Goal: Task Accomplishment & Management: Use online tool/utility

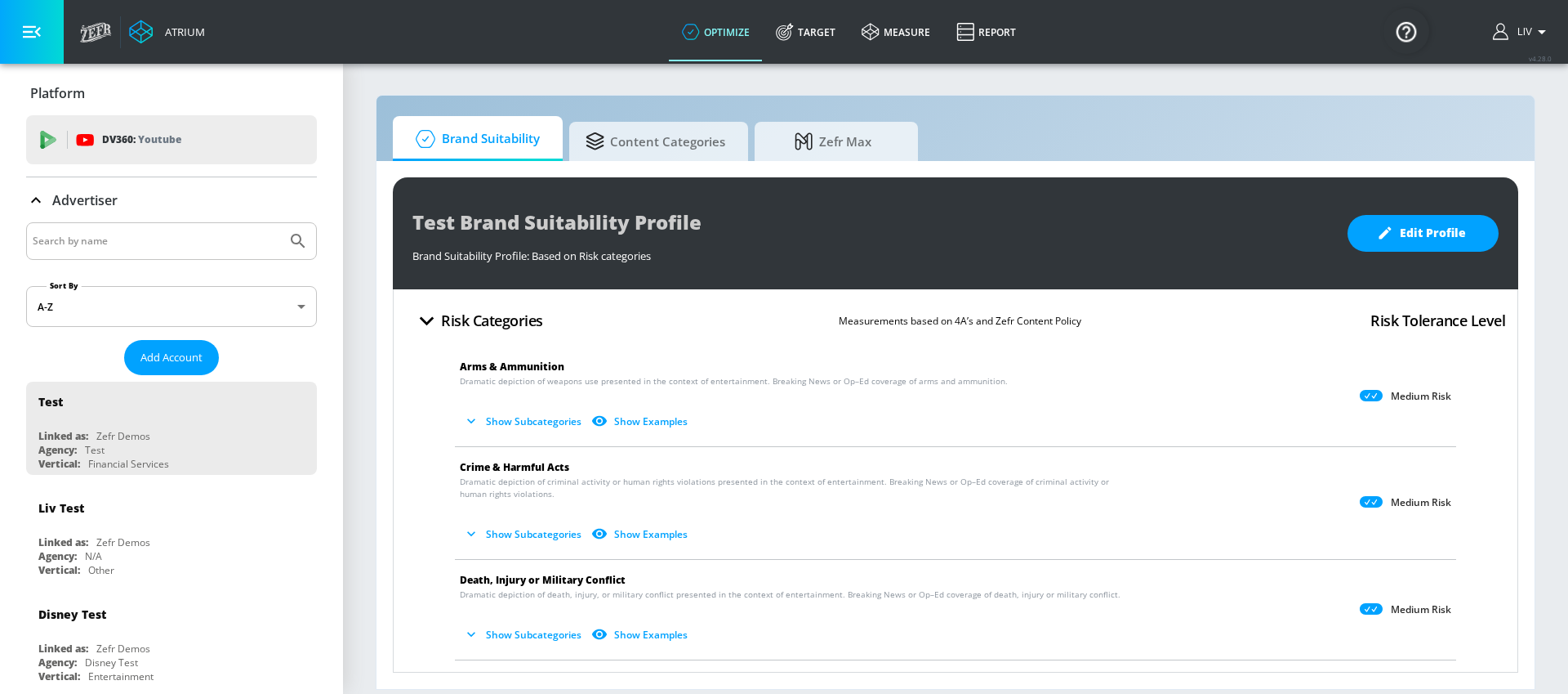
drag, startPoint x: 95, startPoint y: 256, endPoint x: 102, endPoint y: 241, distance: 16.6
click at [95, 256] on div at bounding box center [172, 241] width 291 height 38
click at [102, 241] on input "Search by name" at bounding box center [156, 241] width 247 height 21
type input "softbank"
click at [280, 223] on button "Submit Search" at bounding box center [298, 241] width 36 height 36
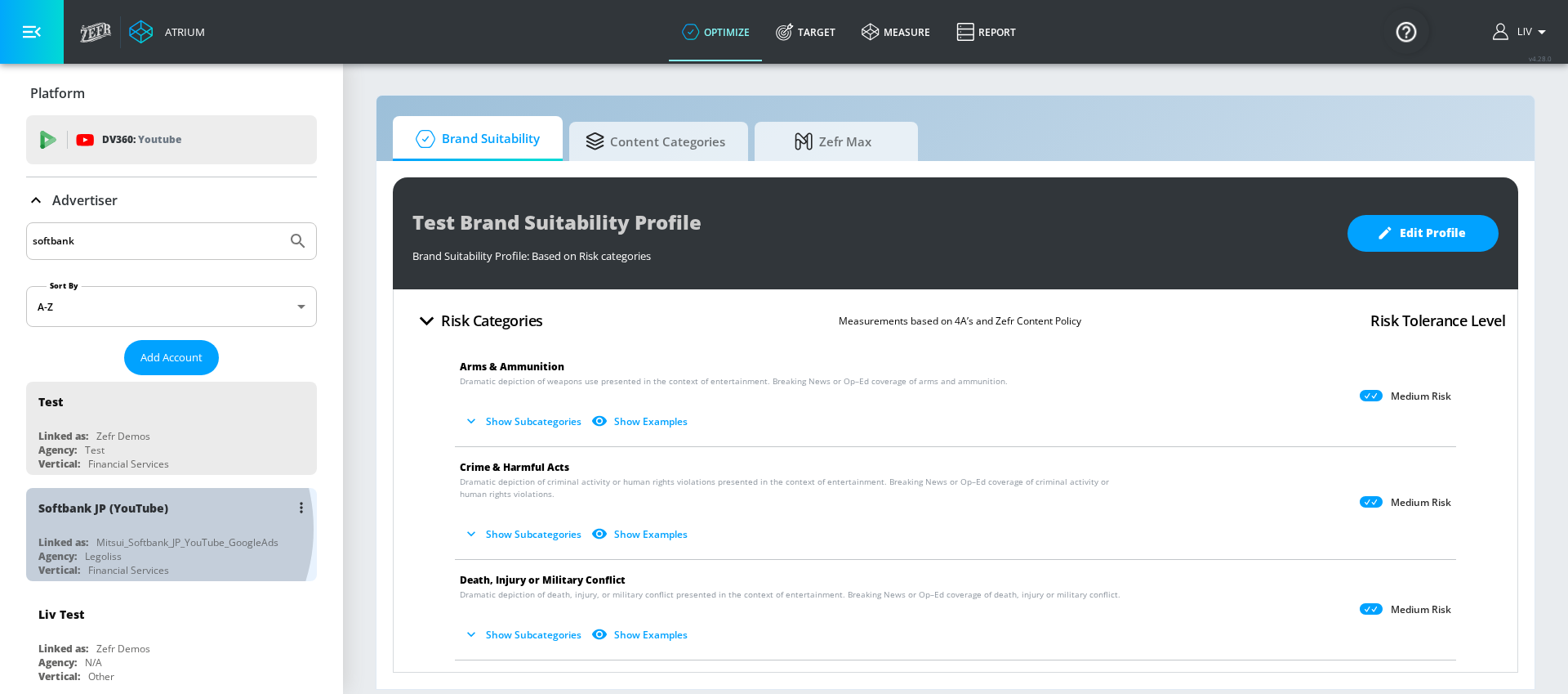
click at [138, 529] on div "Softbank JP (YouTube) Linked as: Mitsui_Softbank_JP_YouTube_GoogleAds Agency: L…" at bounding box center [172, 534] width 291 height 93
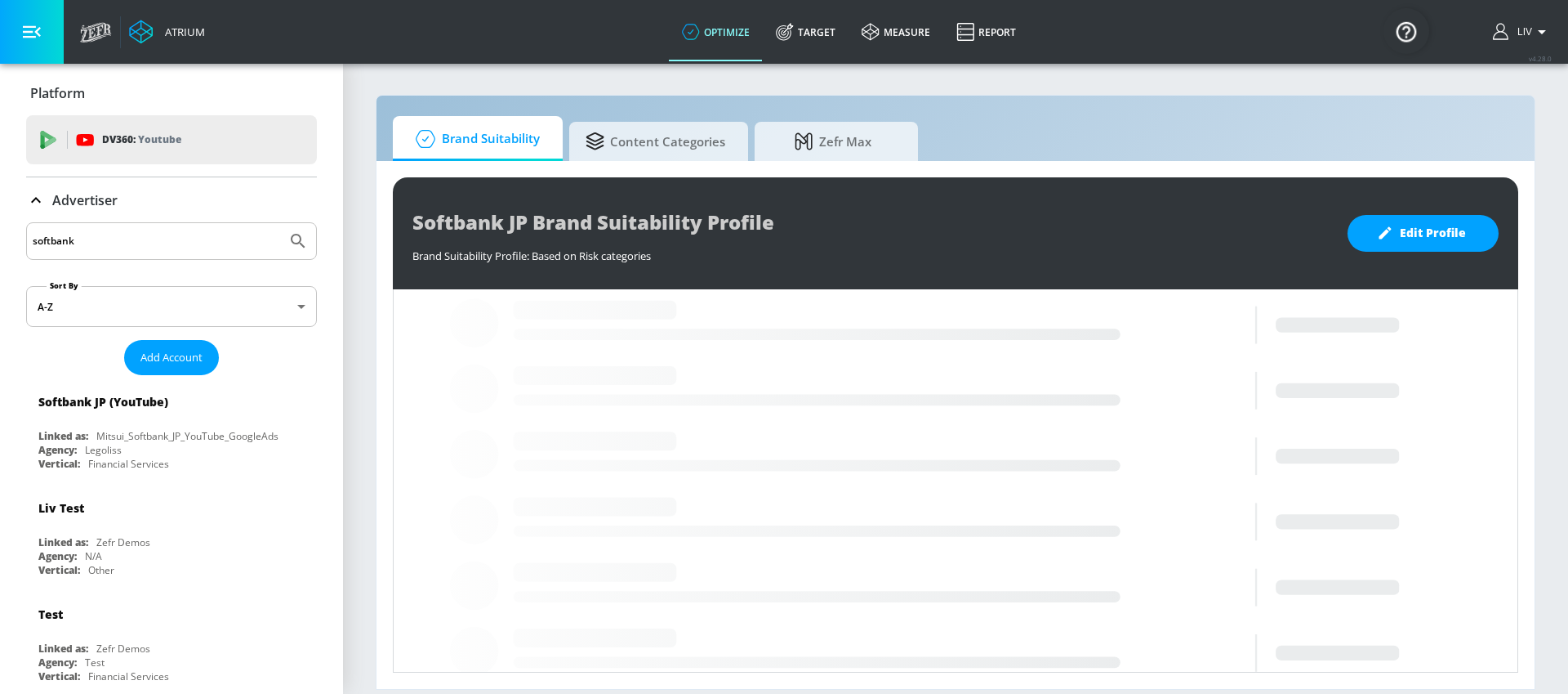
click at [845, 165] on div "Softbank JP Brand Suitability Profile Brand Suitability Profile: Based on Risk …" at bounding box center [955, 424] width 1158 height 528
click at [845, 161] on div "Brand Suitability Content Categories Zefr Max Softbank JP Brand Suitability Pro…" at bounding box center [955, 393] width 1159 height 595
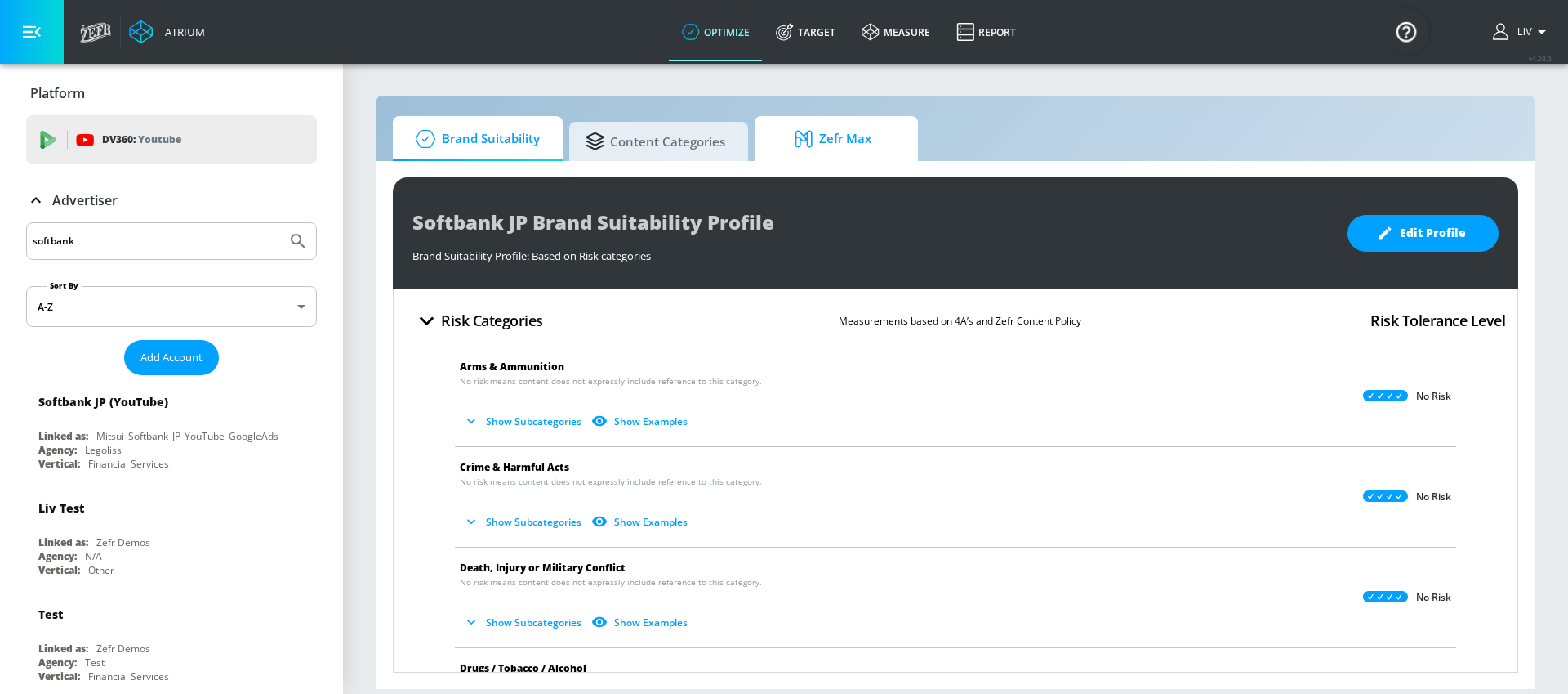
click at [815, 150] on span "Zefr Max" at bounding box center [832, 138] width 124 height 39
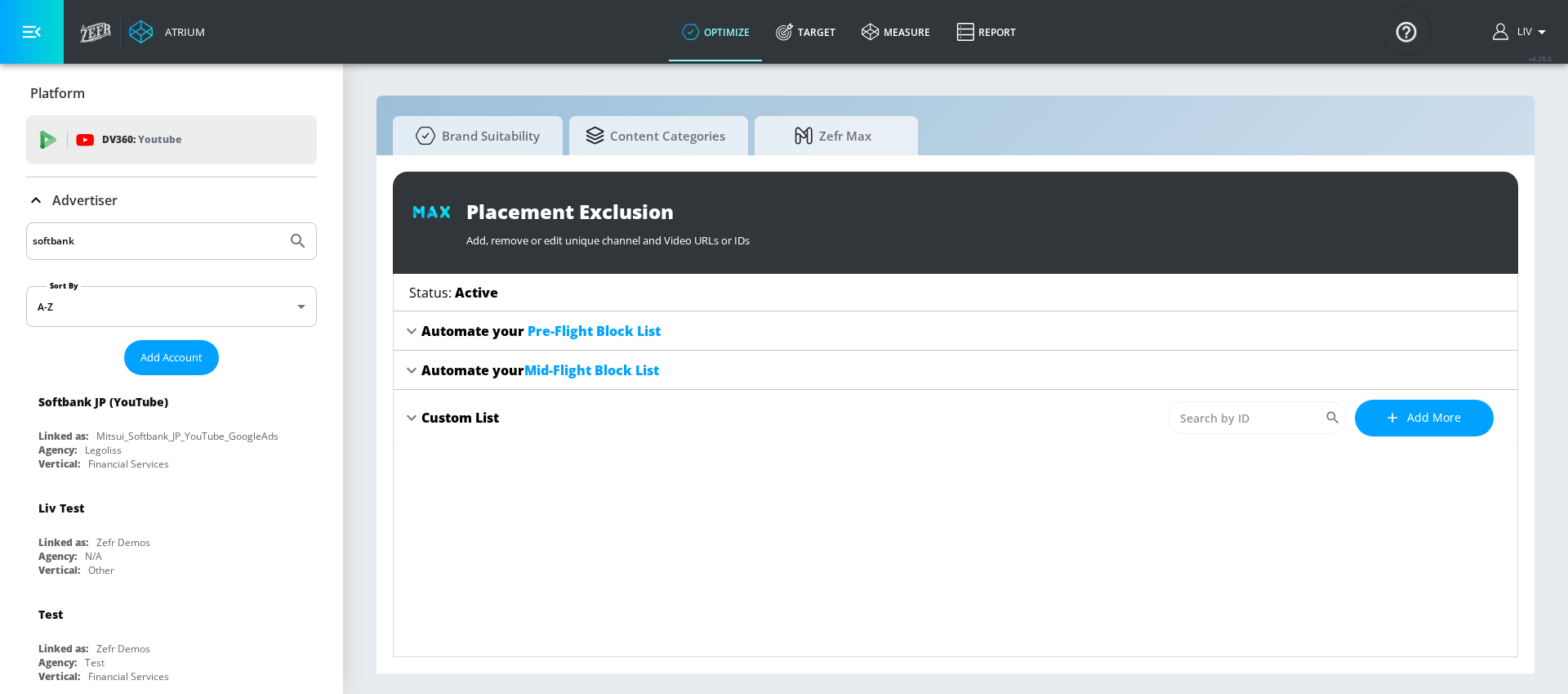
click at [408, 328] on icon at bounding box center [411, 331] width 10 height 6
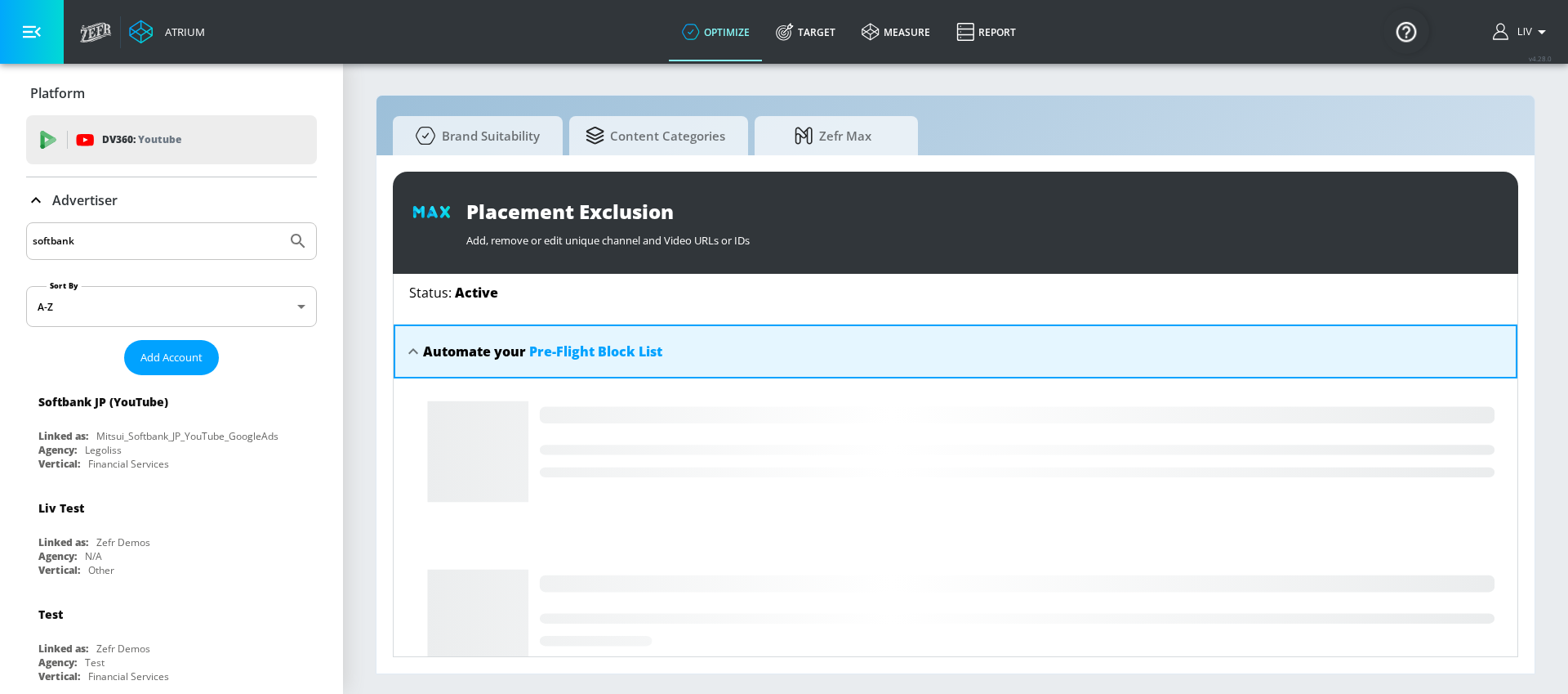
click at [407, 335] on div "Automate your Pre-Flight Block List" at bounding box center [955, 351] width 1124 height 54
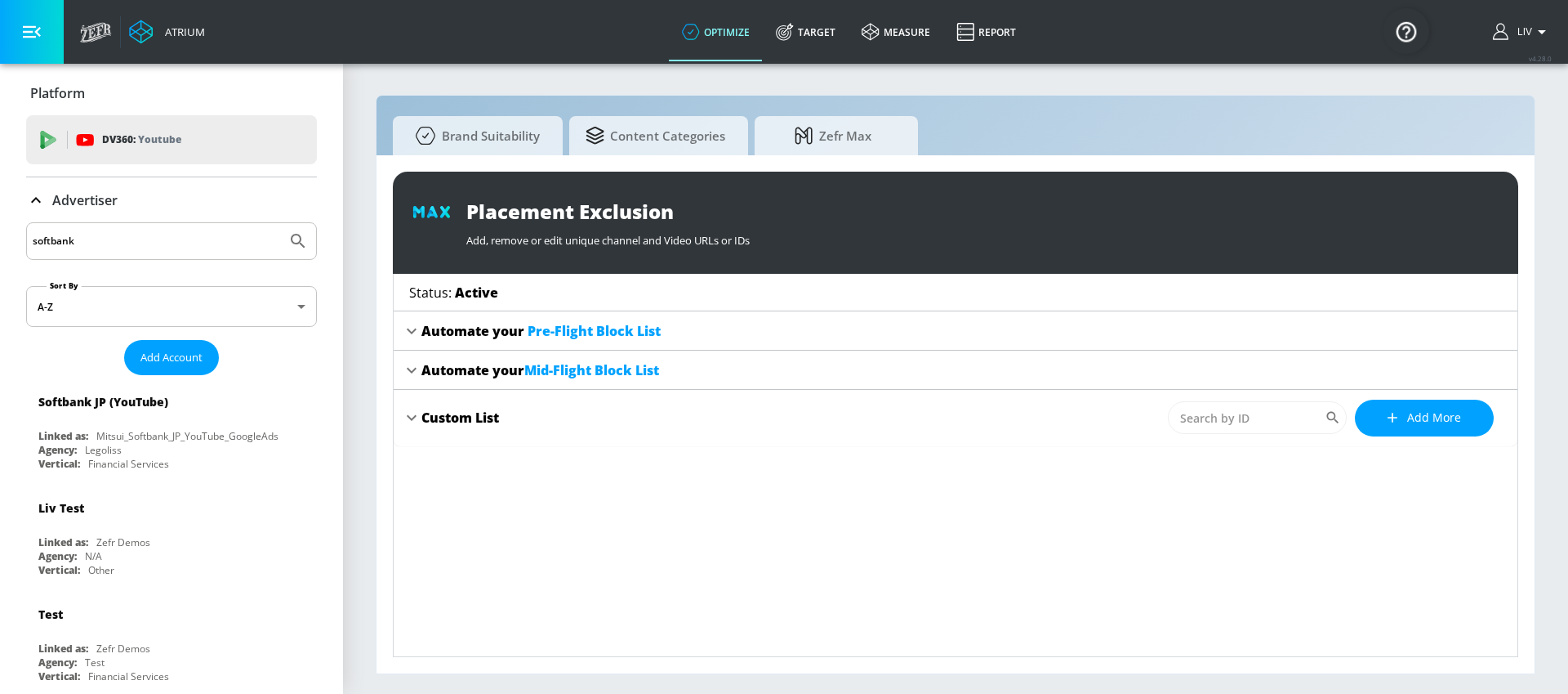
click at [536, 330] on span "Pre-Flight Block List" at bounding box center [594, 331] width 133 height 18
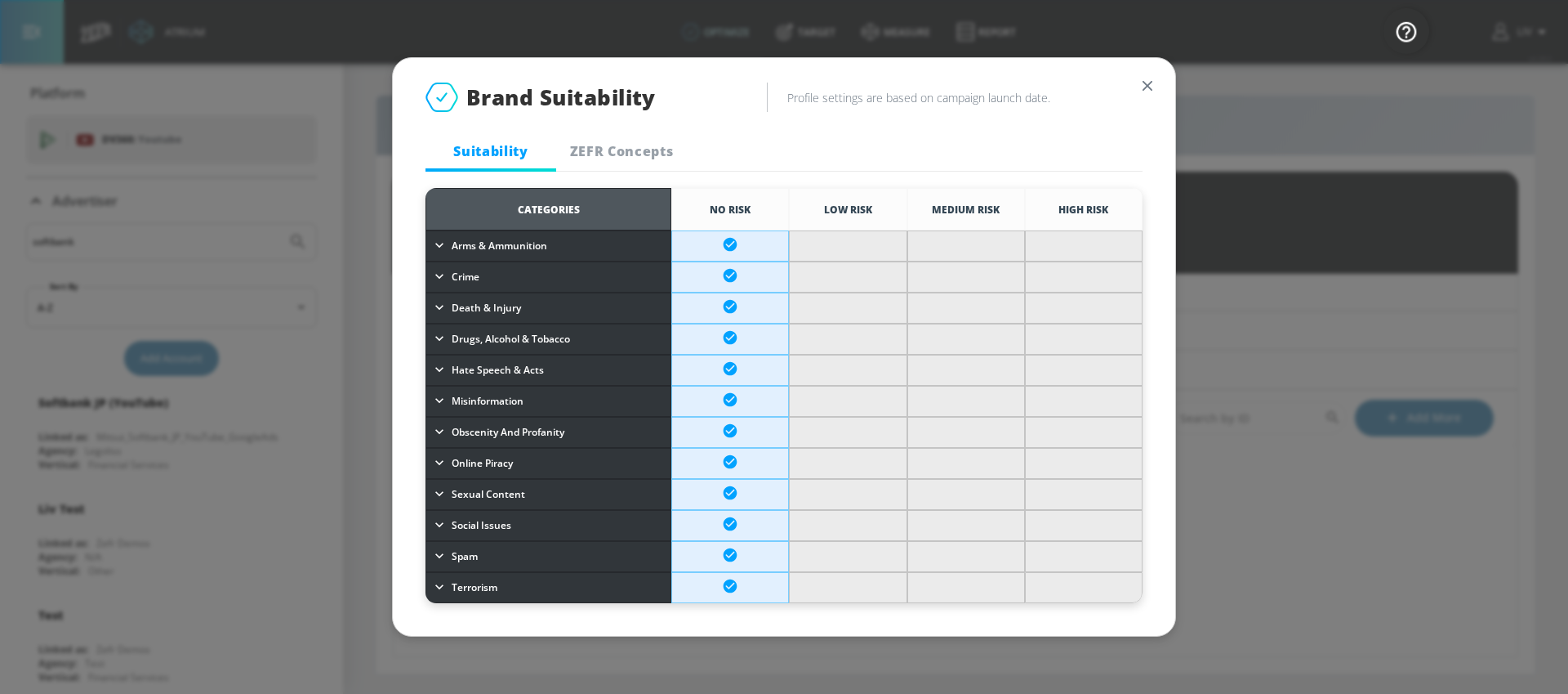
click at [639, 151] on span "ZEFR Concepts" at bounding box center [621, 151] width 111 height 18
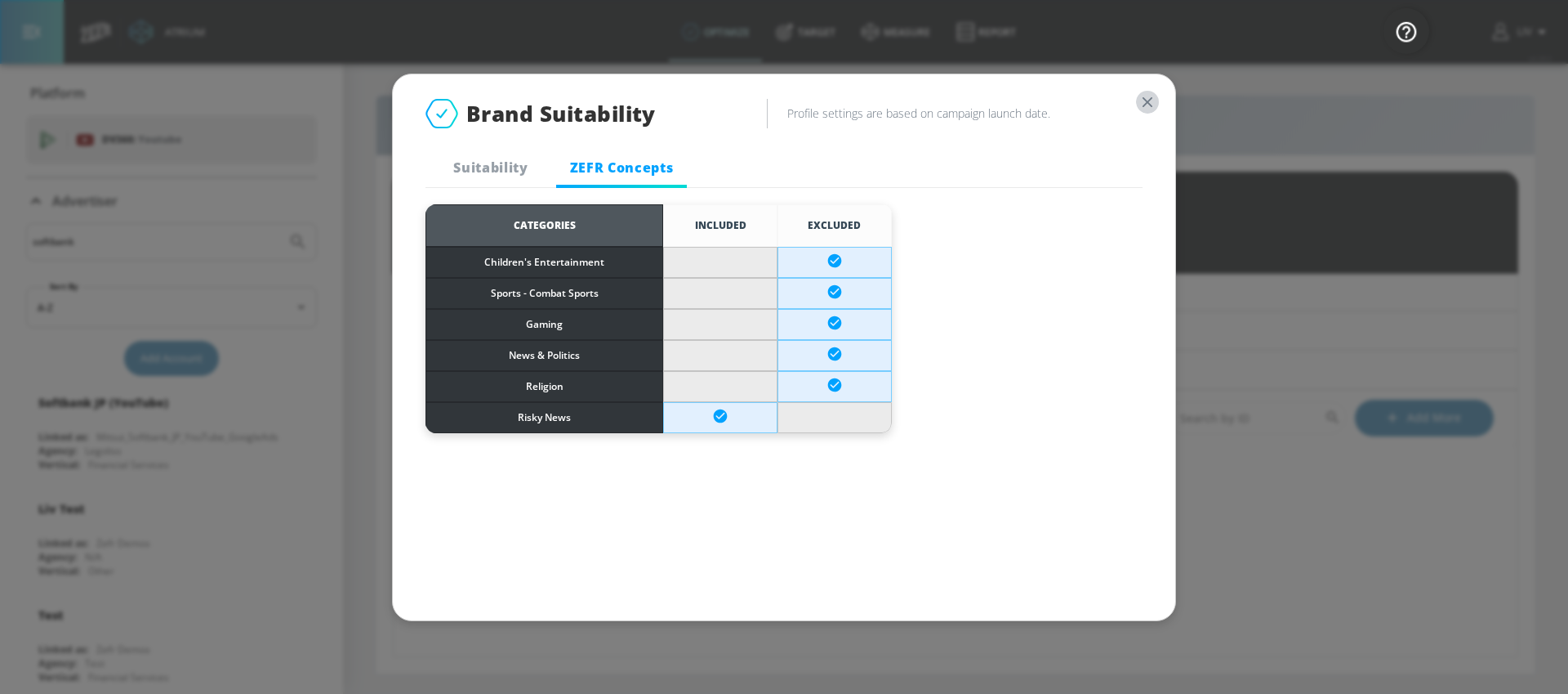
click at [1144, 106] on icon "button" at bounding box center [1147, 102] width 18 height 18
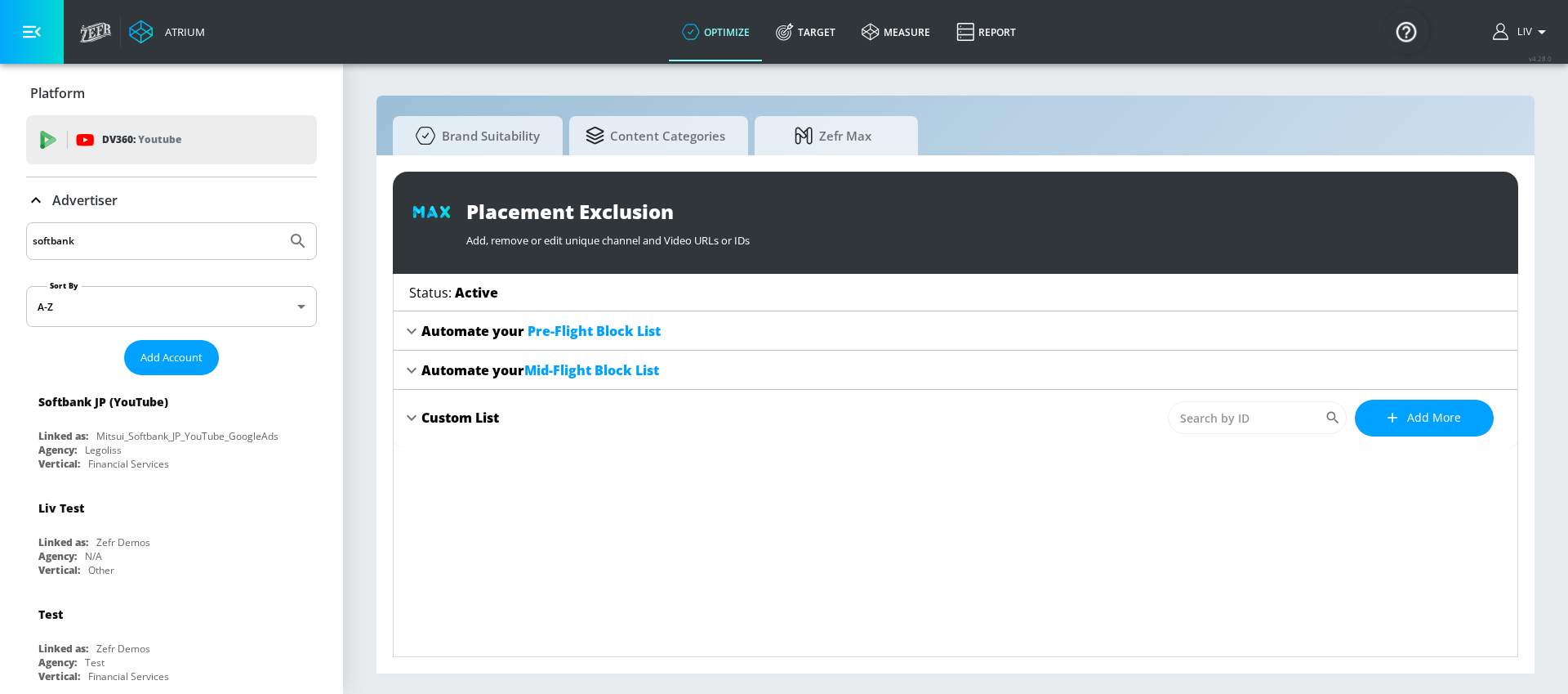
click at [611, 371] on span "Mid-Flight Block List" at bounding box center [592, 370] width 135 height 18
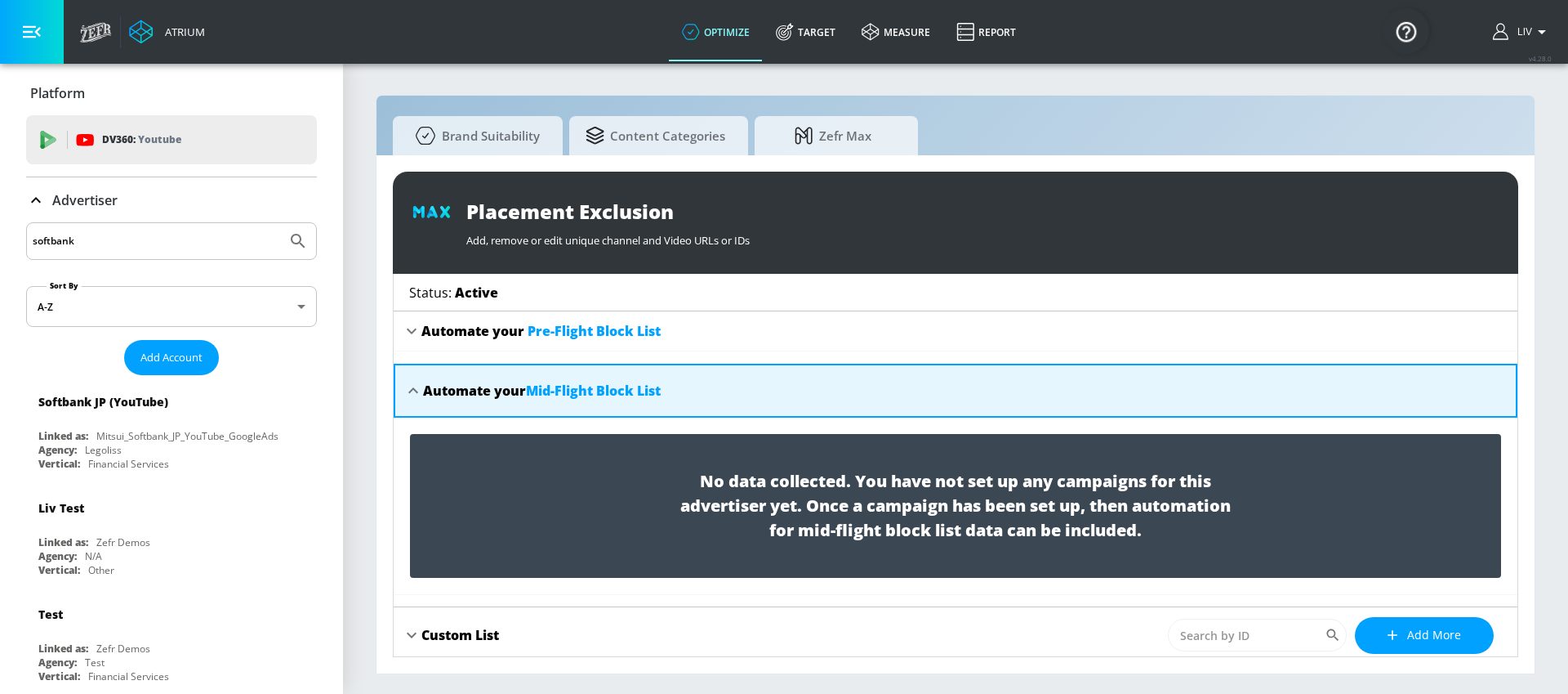
scroll to position [8, 0]
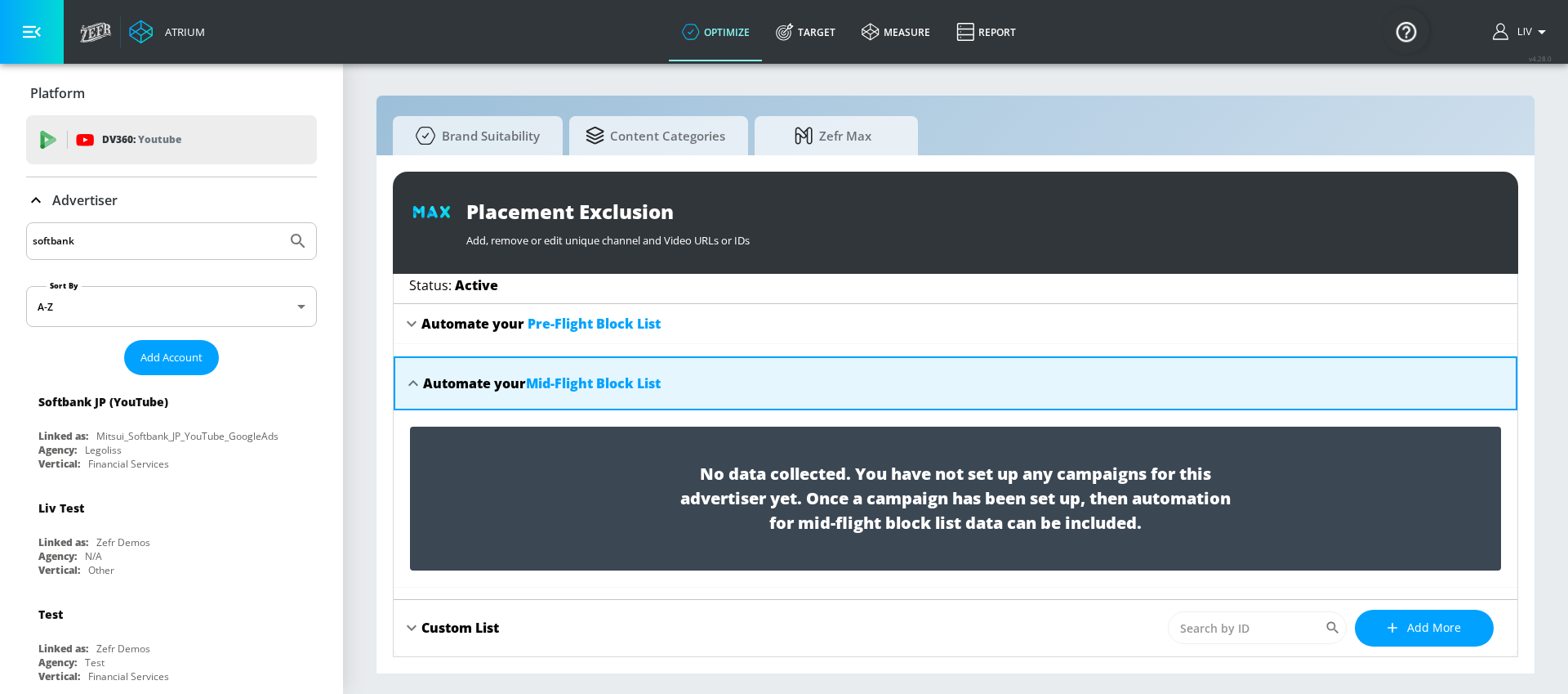
click at [423, 381] on div "Automate your Mid-Flight Block List" at bounding box center [542, 383] width 238 height 18
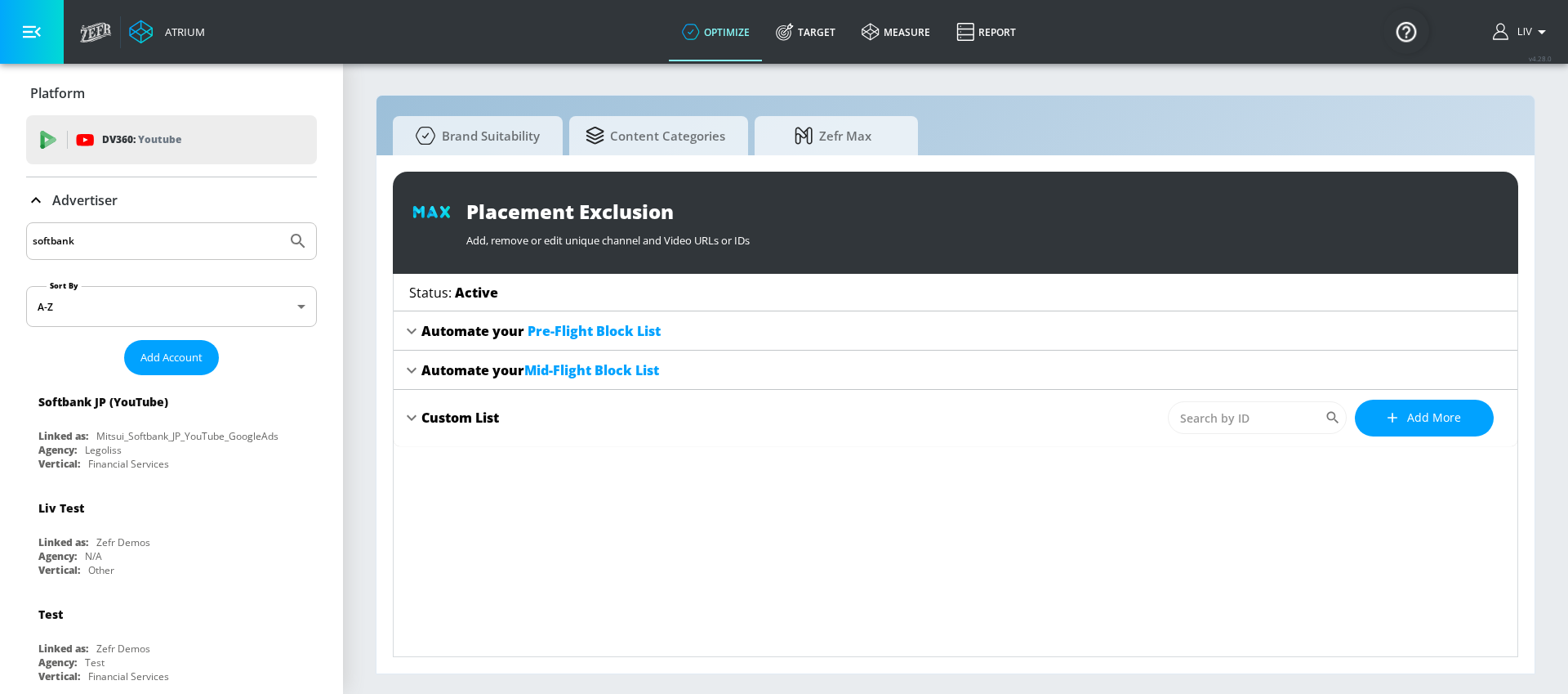
click at [398, 330] on div "Automate your Pre-Flight Block List" at bounding box center [955, 330] width 1124 height 39
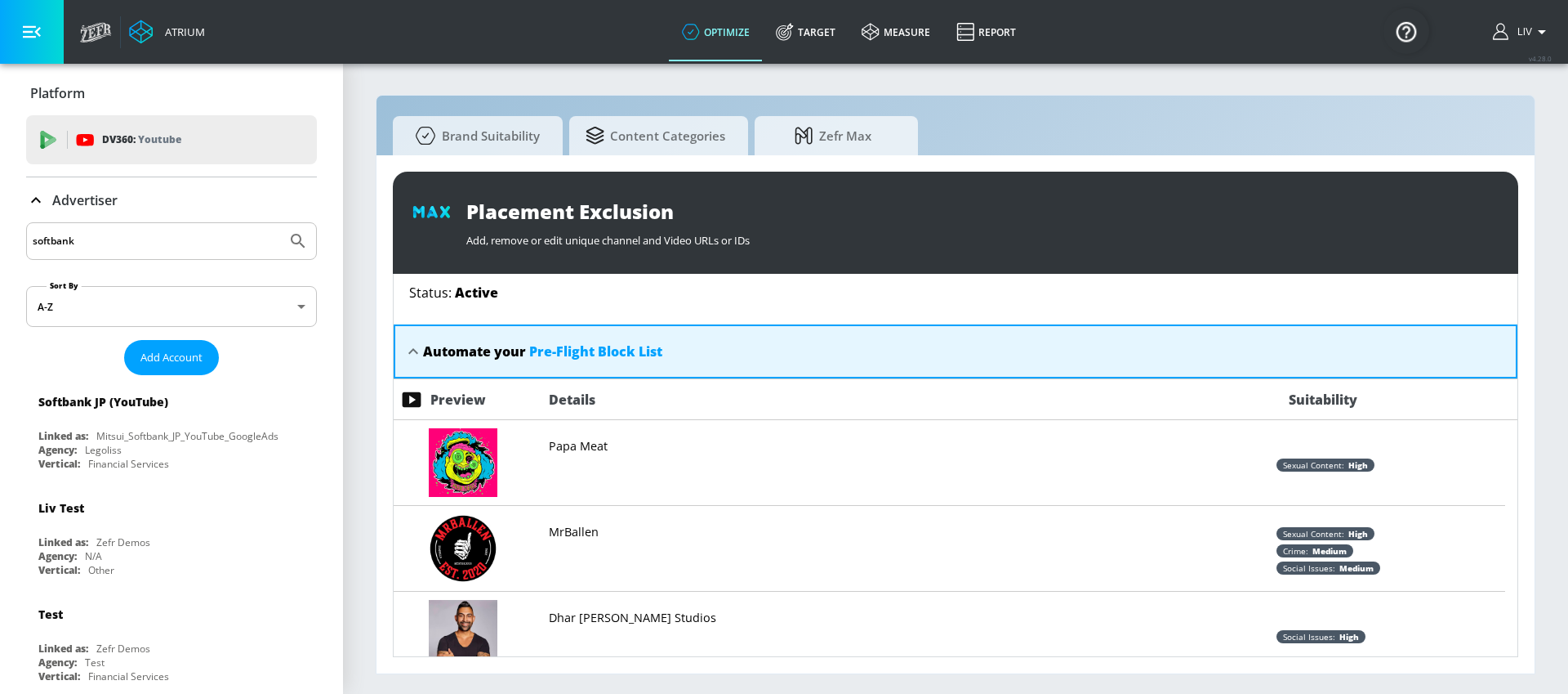
click at [406, 357] on icon at bounding box center [413, 351] width 20 height 20
